Goal: Task Accomplishment & Management: Complete application form

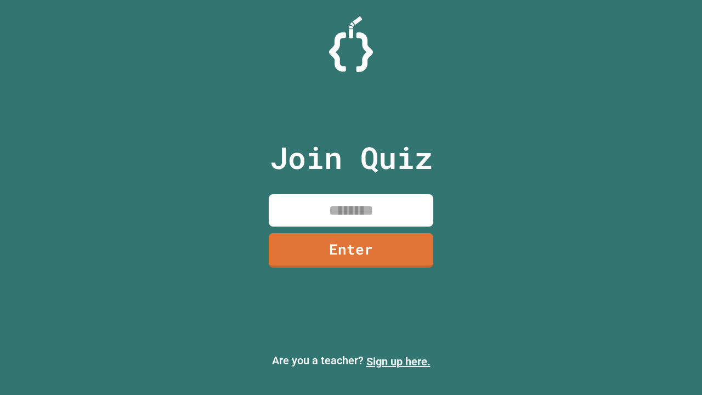
click at [398, 361] on link "Sign up here." at bounding box center [398, 361] width 64 height 13
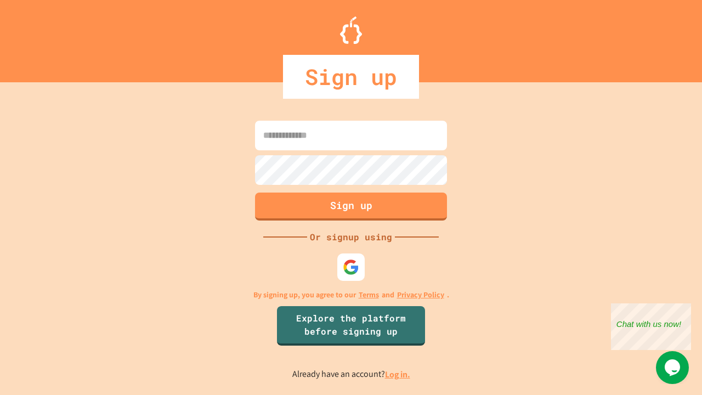
click at [398, 374] on link "Log in." at bounding box center [397, 375] width 25 height 12
